Goal: Task Accomplishment & Management: Manage account settings

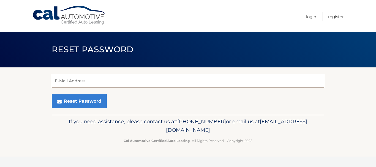
click at [80, 79] on input "E-Mail Address" at bounding box center [188, 81] width 272 height 14
type input "[EMAIL_ADDRESS][DOMAIN_NAME]"
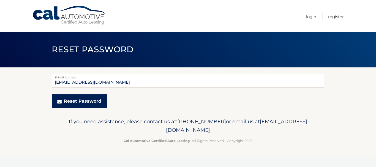
click at [93, 105] on button "Reset Password" at bounding box center [79, 101] width 55 height 14
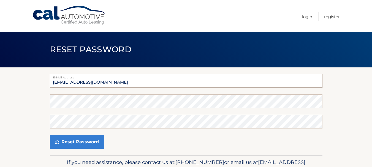
drag, startPoint x: 0, startPoint y: 0, endPoint x: 149, endPoint y: 83, distance: 170.6
click at [149, 83] on input "[EMAIL_ADDRESS][DOMAIN_NAME]" at bounding box center [186, 81] width 272 height 14
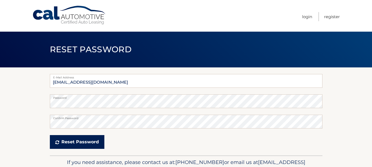
click at [66, 145] on button "Reset Password" at bounding box center [77, 142] width 54 height 14
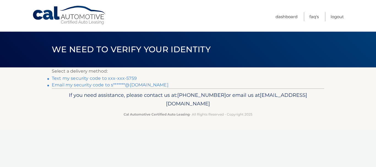
click at [130, 79] on link "Text my security code to xxx-xxx-5759" at bounding box center [94, 78] width 85 height 5
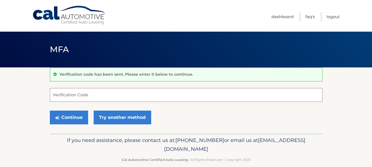
click at [93, 92] on input "Verification Code" at bounding box center [186, 95] width 272 height 14
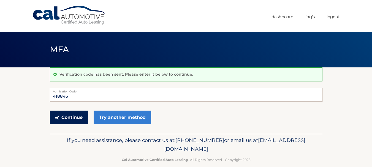
type input "418845"
click at [63, 117] on button "Continue" at bounding box center [69, 118] width 38 height 14
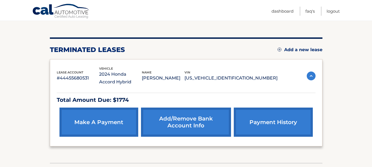
scroll to position [55, 0]
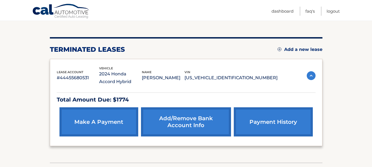
click at [117, 120] on link "make a payment" at bounding box center [98, 121] width 79 height 29
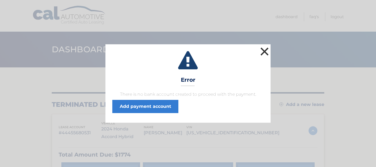
click at [264, 51] on button "×" at bounding box center [264, 51] width 11 height 11
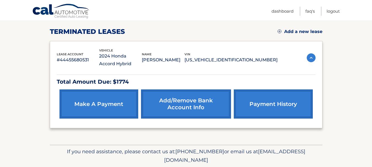
scroll to position [83, 0]
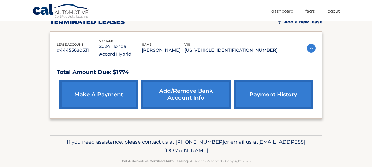
click at [189, 92] on link "Add/Remove bank account info" at bounding box center [186, 94] width 90 height 29
click at [282, 99] on link "payment history" at bounding box center [273, 94] width 79 height 29
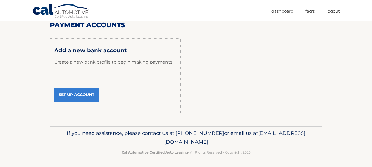
scroll to position [74, 0]
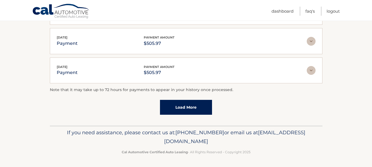
scroll to position [194, 0]
click at [193, 105] on link "Load More" at bounding box center [186, 106] width 52 height 15
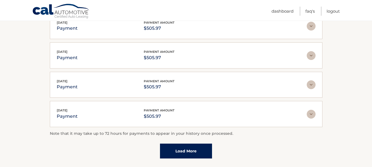
scroll to position [224, 0]
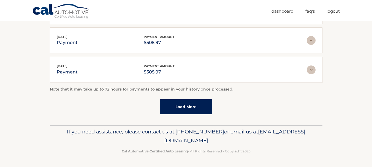
click at [188, 108] on link "Load More" at bounding box center [186, 106] width 52 height 15
click at [176, 106] on link "Load More" at bounding box center [186, 107] width 52 height 15
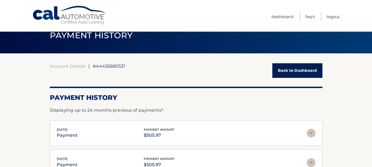
scroll to position [0, 0]
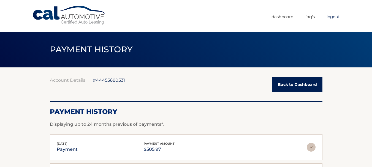
click at [336, 15] on link "Logout" at bounding box center [332, 16] width 13 height 9
